Goal: Information Seeking & Learning: Check status

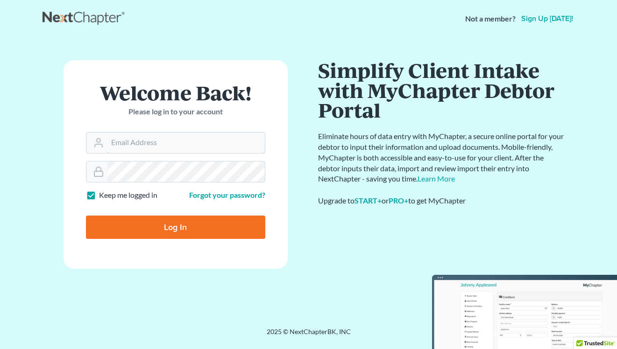
type input "[EMAIL_ADDRESS][DOMAIN_NAME]"
click at [194, 236] on input "Log In" at bounding box center [175, 227] width 179 height 23
type input "Thinking..."
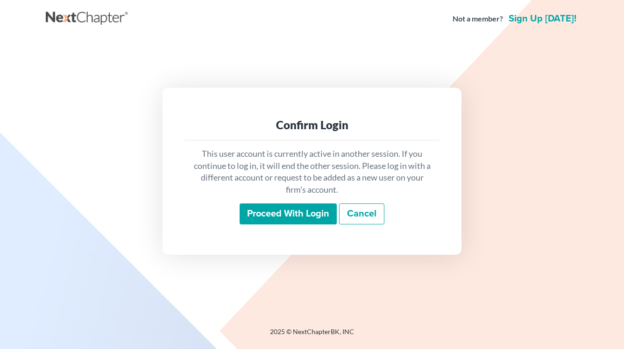
click at [289, 216] on input "Proceed with login" at bounding box center [287, 213] width 97 height 21
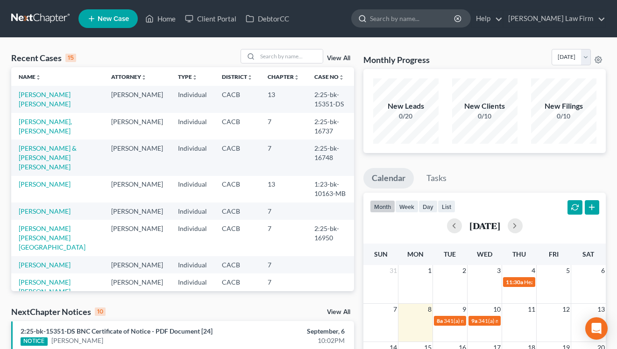
click at [398, 19] on input "search" at bounding box center [412, 18] width 85 height 17
type input "[PERSON_NAME]"
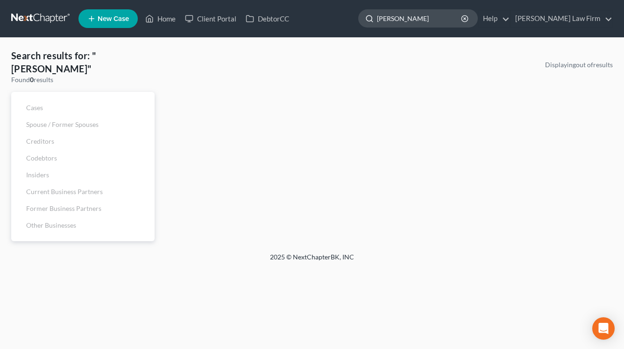
click at [413, 17] on input "[PERSON_NAME]" at bounding box center [419, 18] width 85 height 17
click at [450, 22] on input "[PERSON_NAME]" at bounding box center [419, 18] width 85 height 17
drag, startPoint x: 450, startPoint y: 21, endPoint x: 365, endPoint y: 16, distance: 85.0
click at [365, 16] on div "[PERSON_NAME]" at bounding box center [417, 18] width 119 height 18
type input "[PERSON_NAME]"
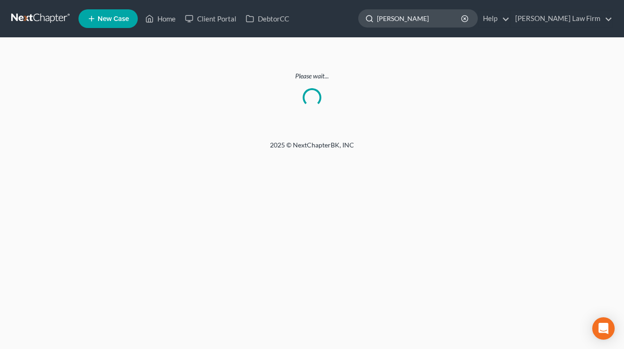
click at [424, 22] on input "Sarah" at bounding box center [419, 18] width 85 height 17
click at [152, 22] on icon at bounding box center [150, 18] width 7 height 7
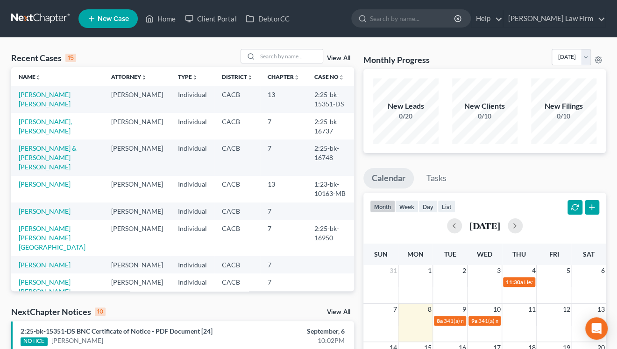
click at [337, 58] on link "View All" at bounding box center [338, 58] width 23 height 7
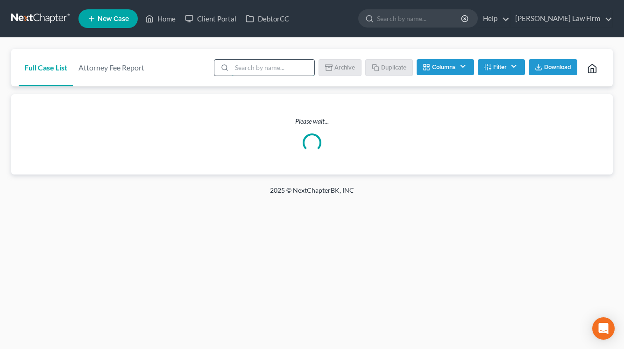
click at [279, 64] on input "search" at bounding box center [272, 68] width 83 height 16
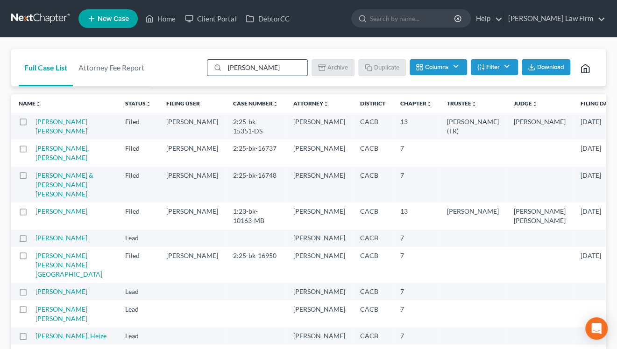
type input "Sarah"
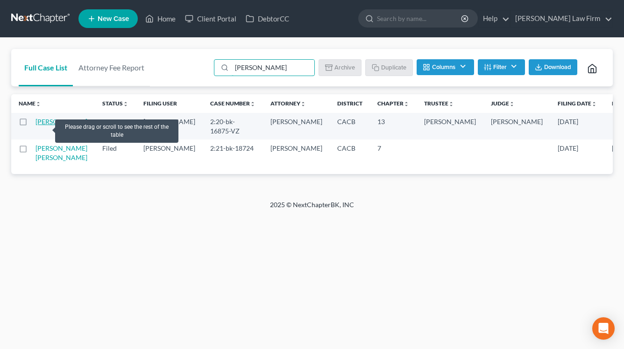
click at [43, 126] on link "Gutierrez, Sarah" at bounding box center [61, 122] width 52 height 8
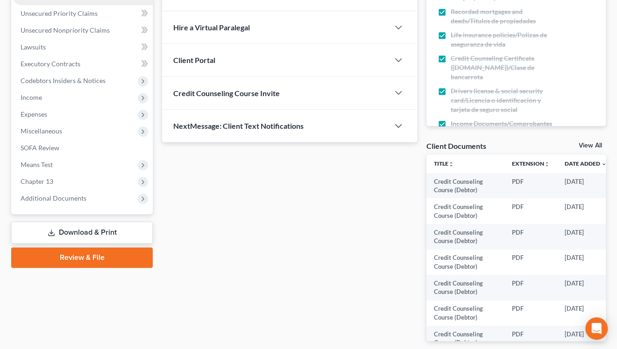
scroll to position [273, 0]
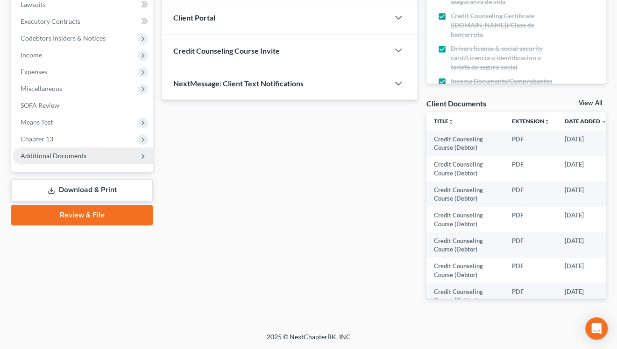
click at [56, 152] on span "Additional Documents" at bounding box center [54, 156] width 66 height 8
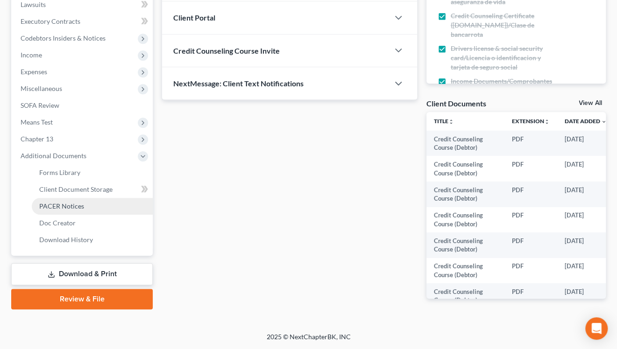
click at [66, 202] on span "PACER Notices" at bounding box center [61, 206] width 45 height 8
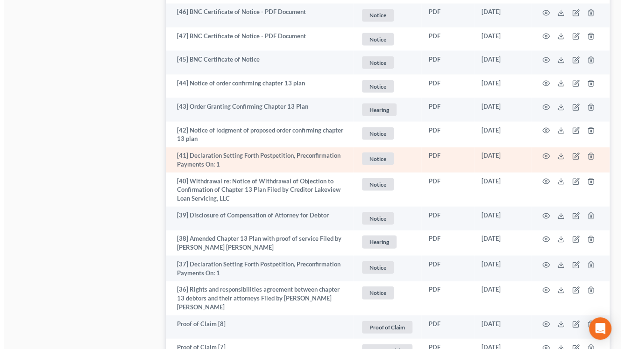
scroll to position [887, 0]
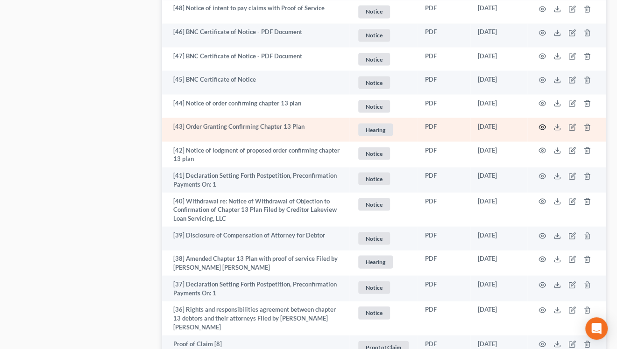
click at [539, 127] on icon "button" at bounding box center [541, 126] width 7 height 7
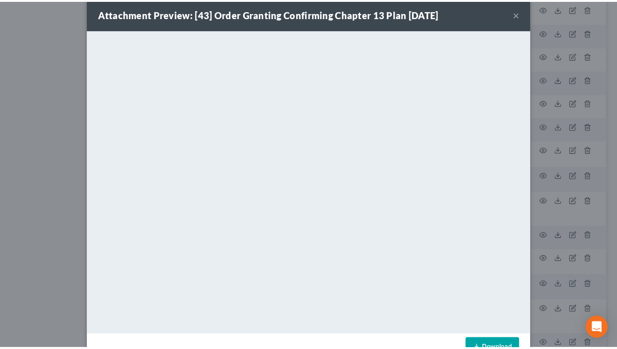
scroll to position [0, 0]
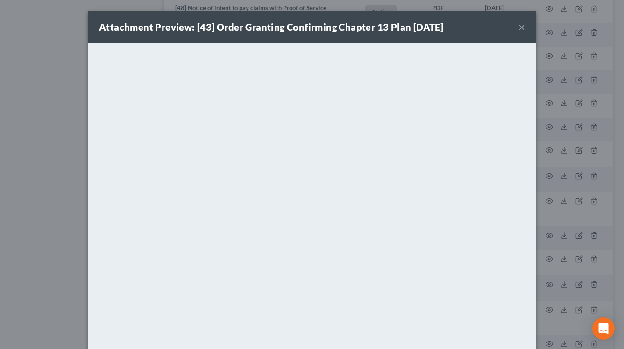
click at [518, 28] on button "×" at bounding box center [521, 26] width 7 height 11
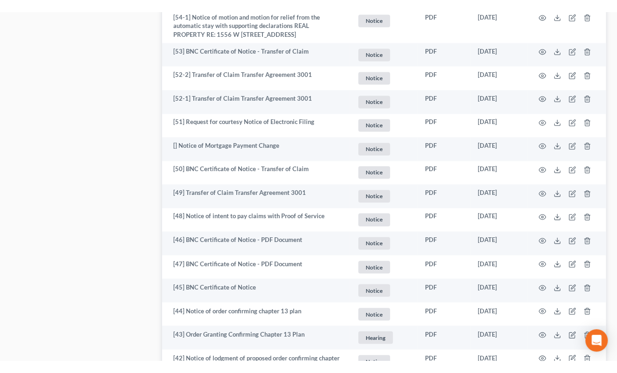
scroll to position [747, 0]
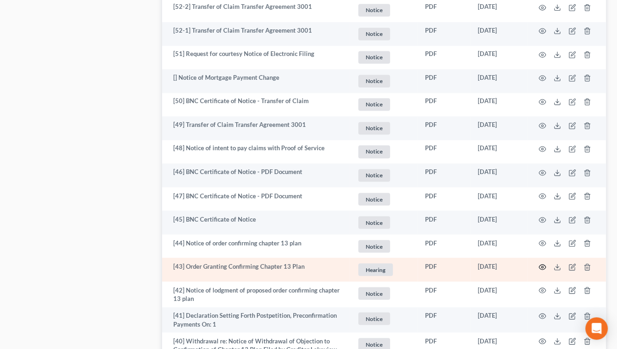
click at [539, 266] on icon "button" at bounding box center [541, 266] width 7 height 7
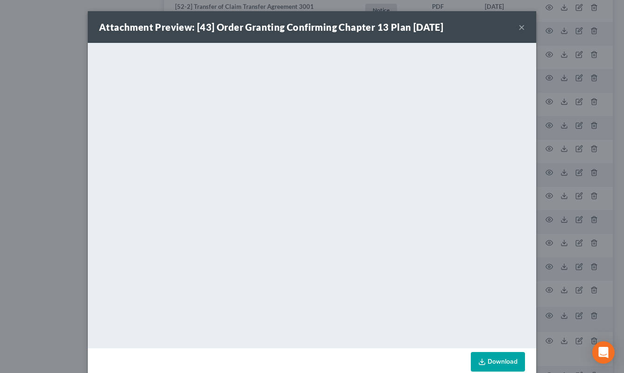
click at [512, 25] on div "Attachment Preview: [43] Order Granting Confirming Chapter 13 Plan 03/11/2021 ×" at bounding box center [312, 27] width 448 height 32
click at [518, 27] on button "×" at bounding box center [521, 26] width 7 height 11
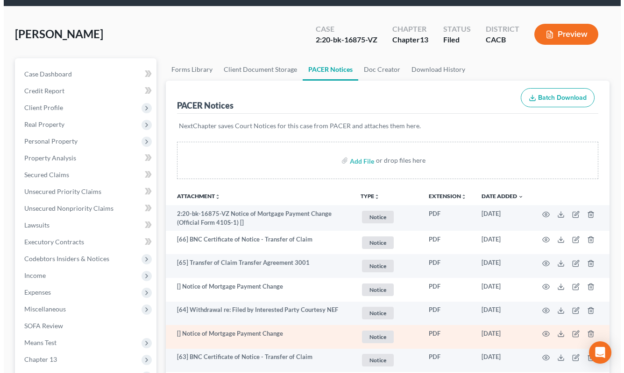
scroll to position [0, 0]
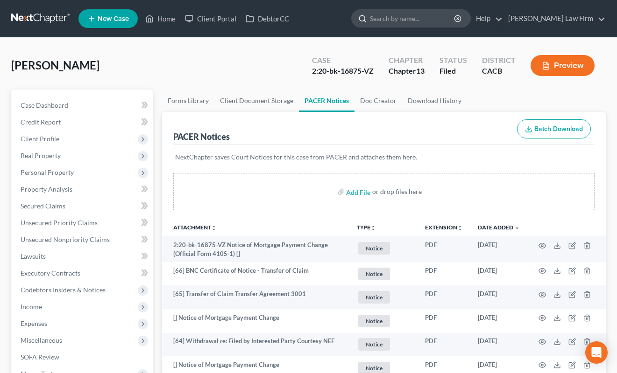
click at [416, 18] on input "search" at bounding box center [412, 18] width 85 height 17
type input "Francisca"
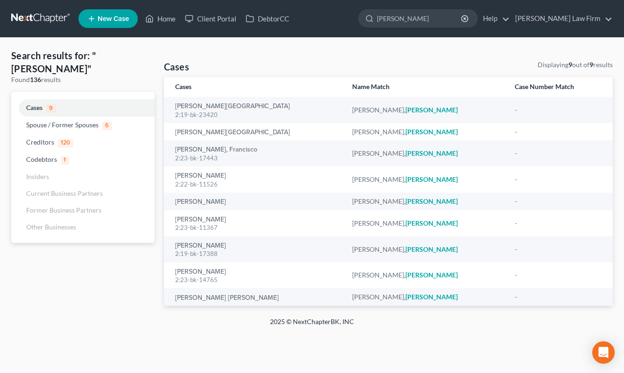
click at [47, 15] on link at bounding box center [41, 18] width 60 height 17
